Goal: Navigation & Orientation: Find specific page/section

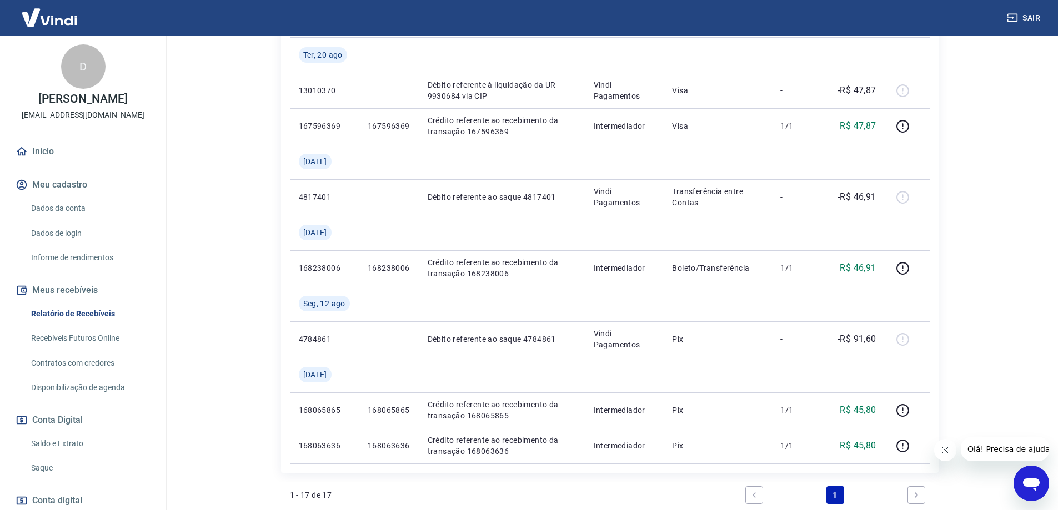
scroll to position [888, 0]
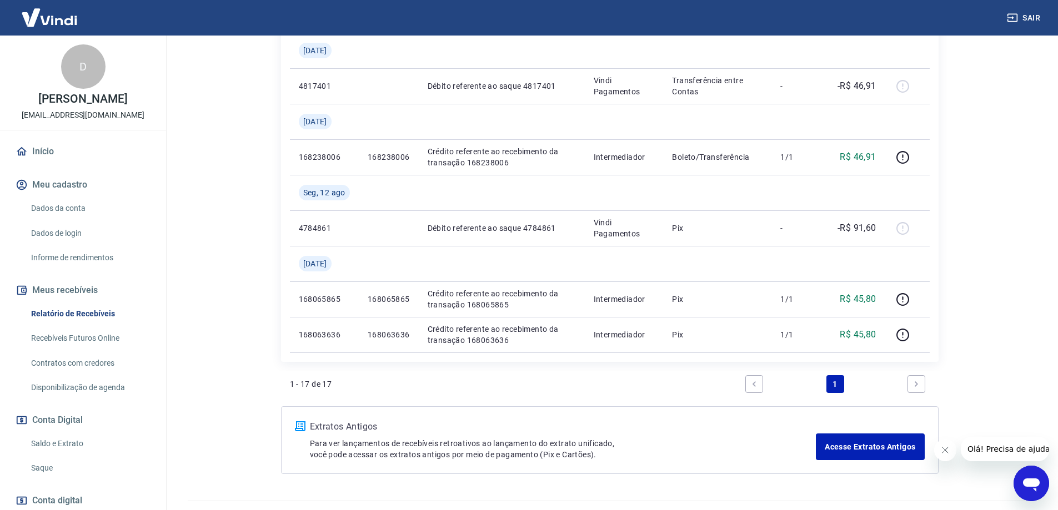
click at [61, 164] on link "Início" at bounding box center [82, 151] width 139 height 24
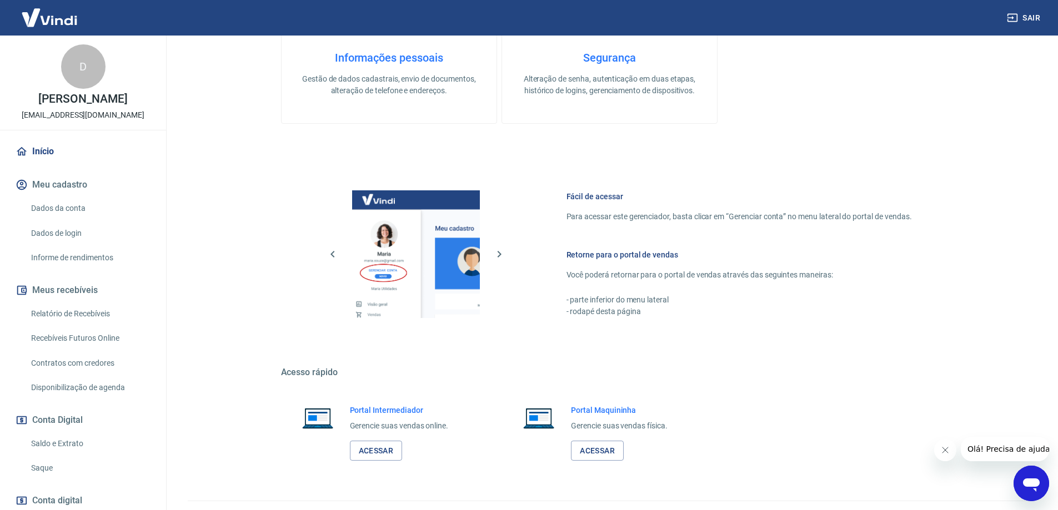
scroll to position [330, 0]
